Goal: Task Accomplishment & Management: Manage account settings

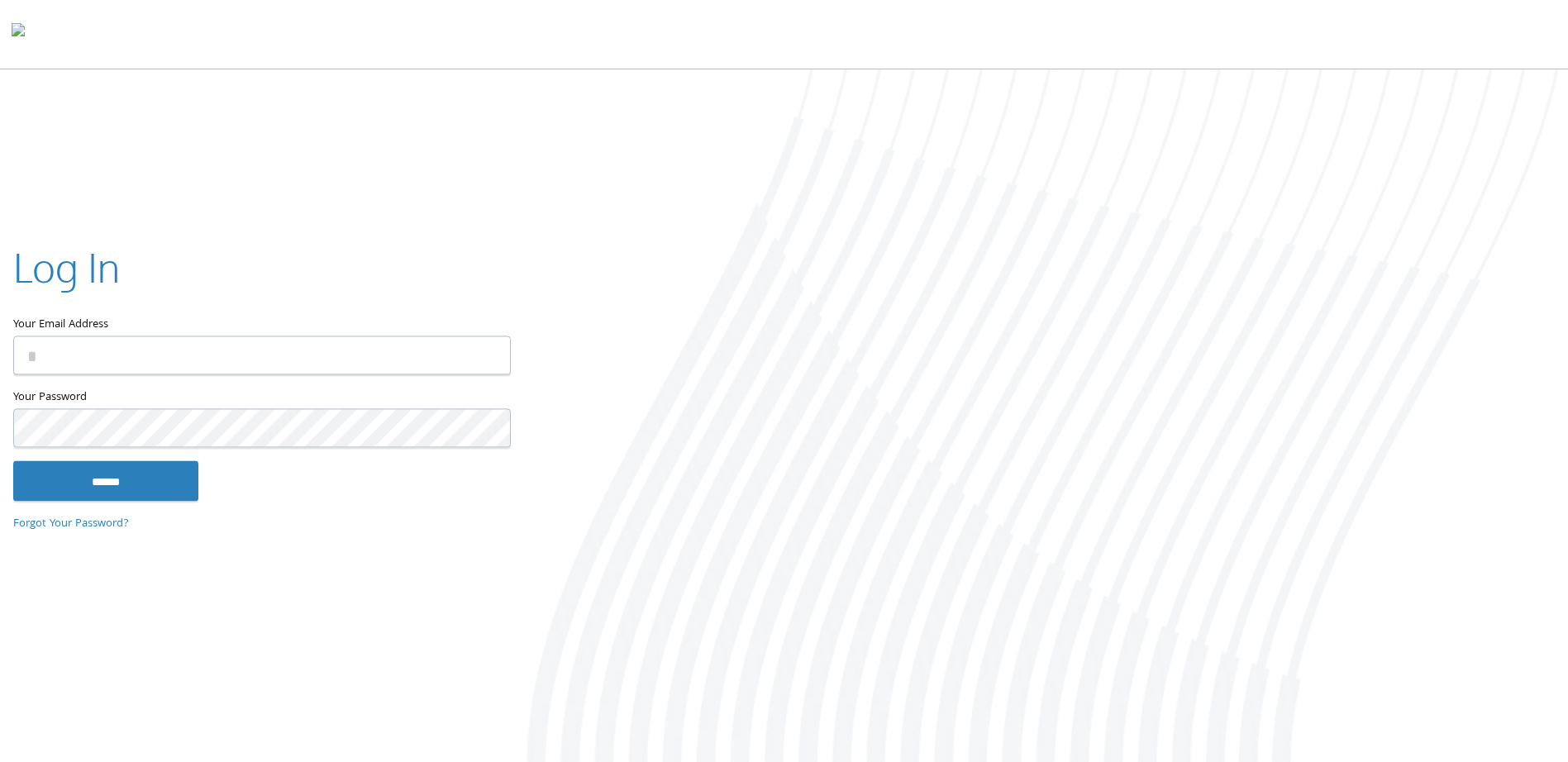
type input "**********"
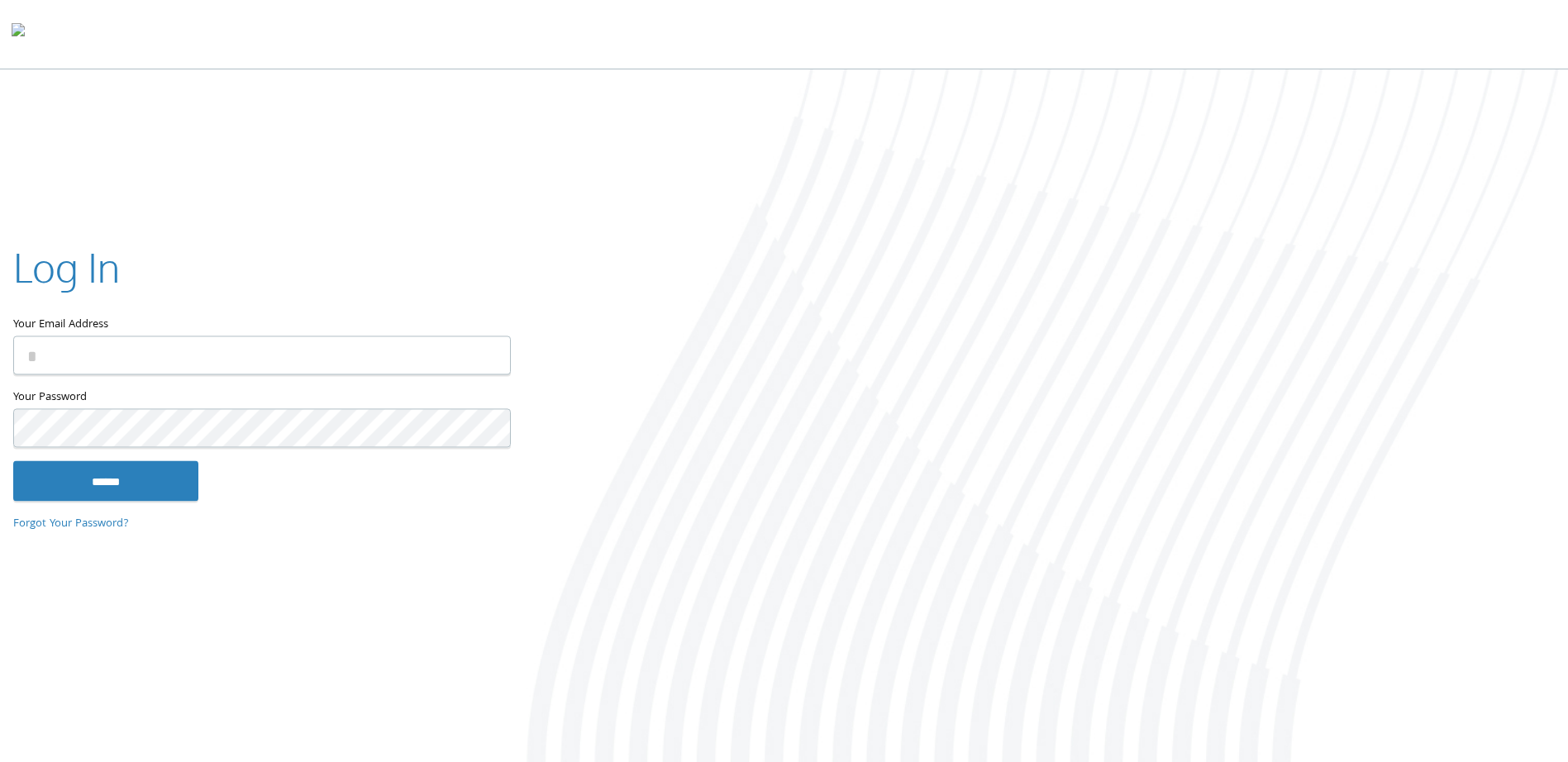
type input "**********"
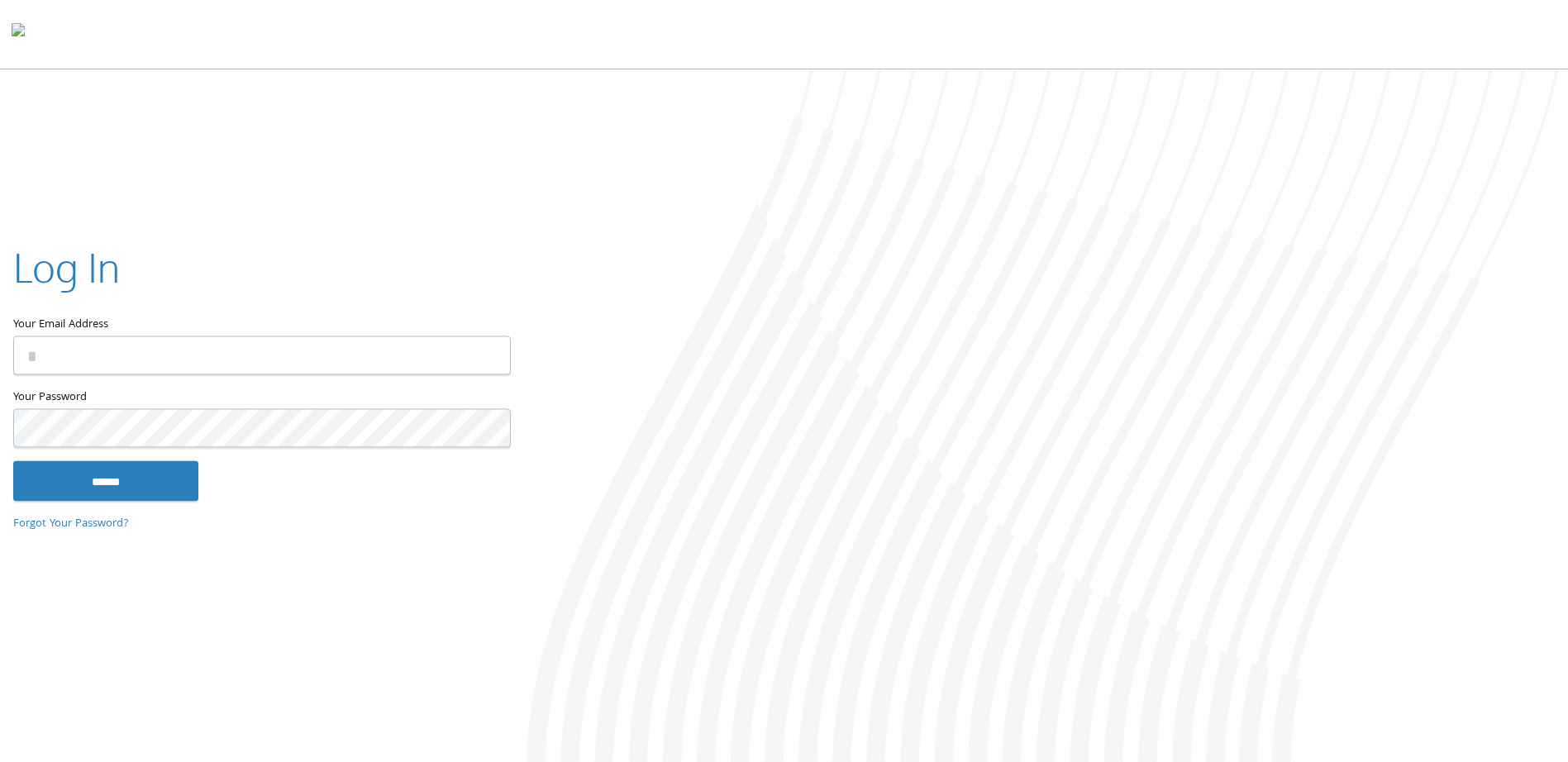
type input "**********"
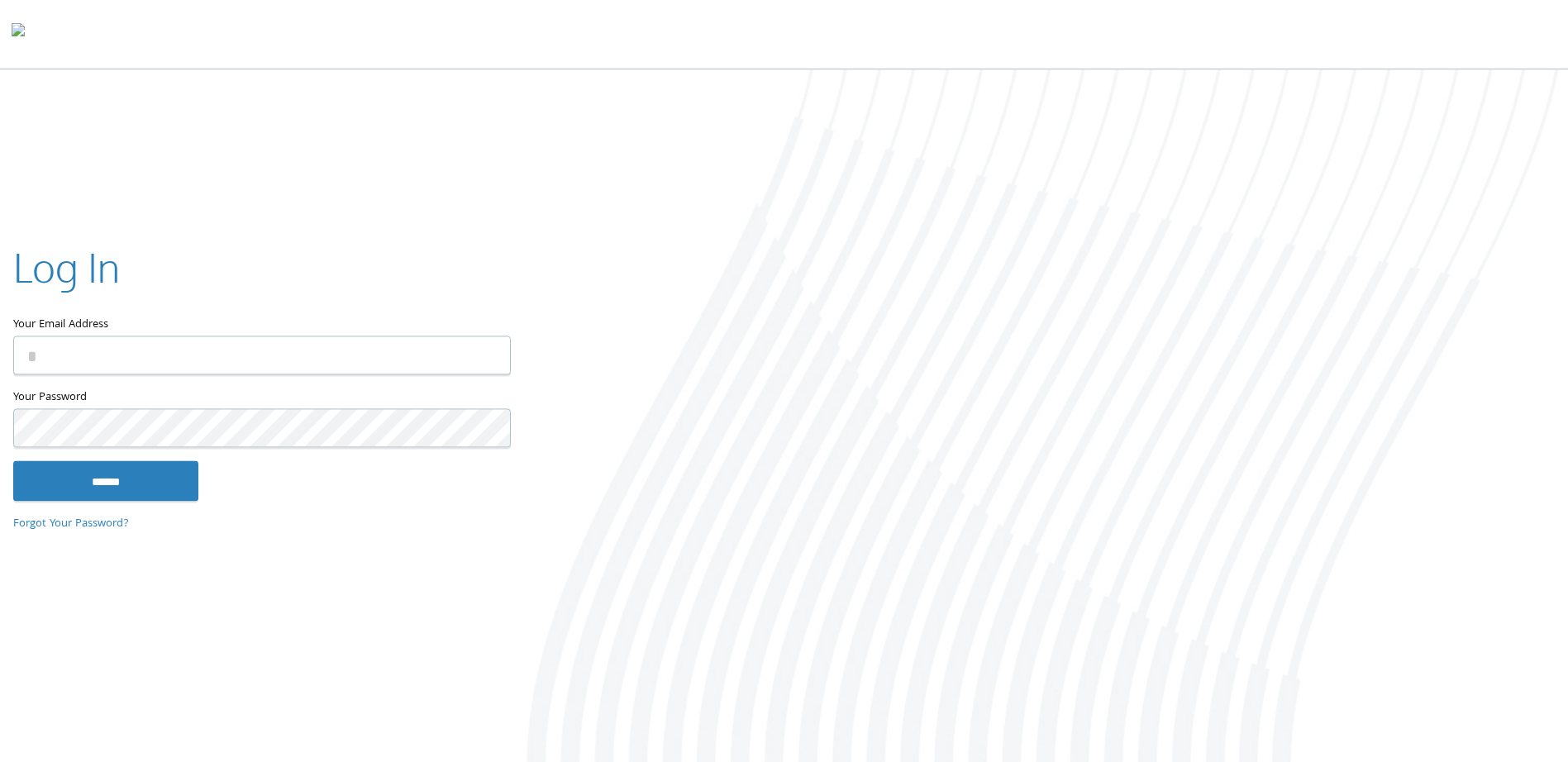
type input "**********"
